Goal: Check status: Check status

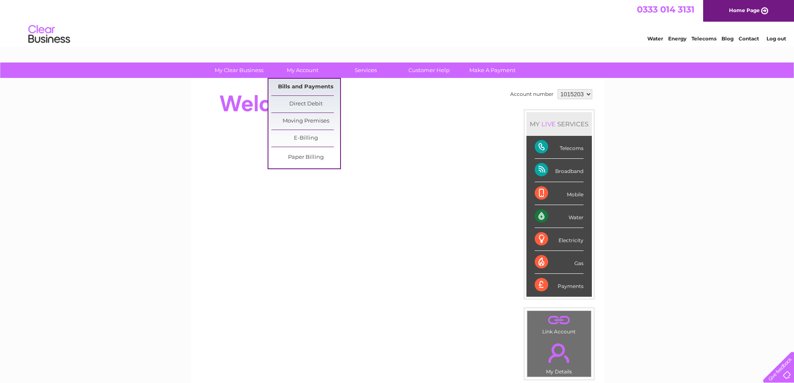
click at [305, 87] on link "Bills and Payments" at bounding box center [305, 87] width 69 height 17
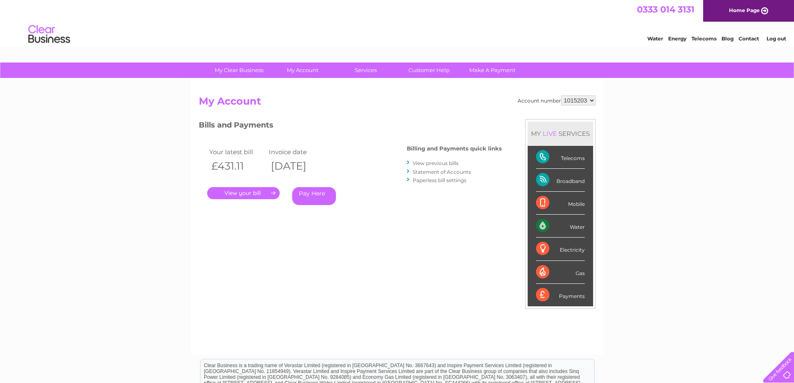
click at [435, 163] on link "View previous bills" at bounding box center [436, 163] width 46 height 6
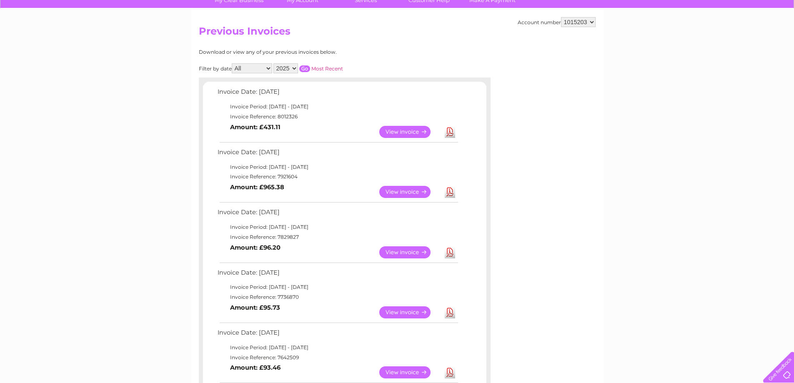
scroll to position [83, 0]
